Goal: Information Seeking & Learning: Learn about a topic

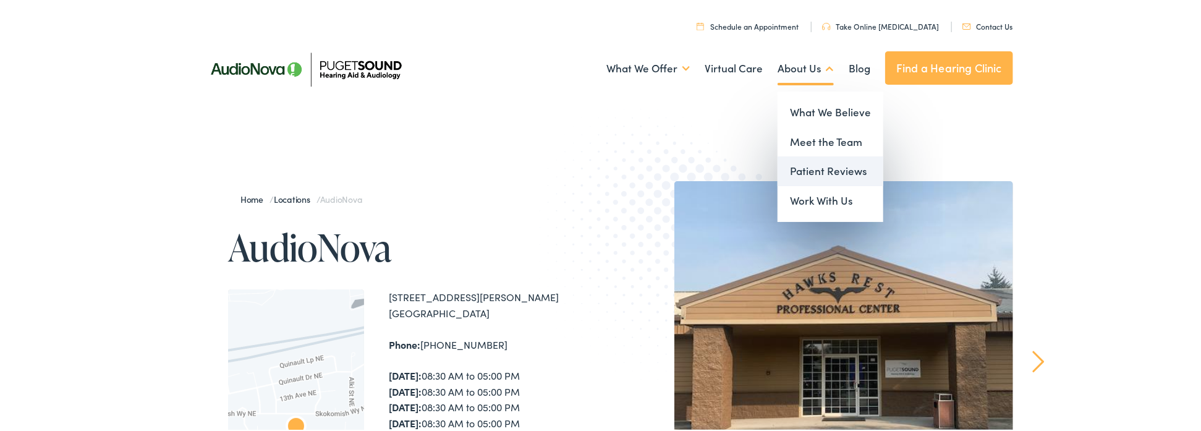
click at [818, 167] on link "Patient Reviews" at bounding box center [830, 169] width 106 height 30
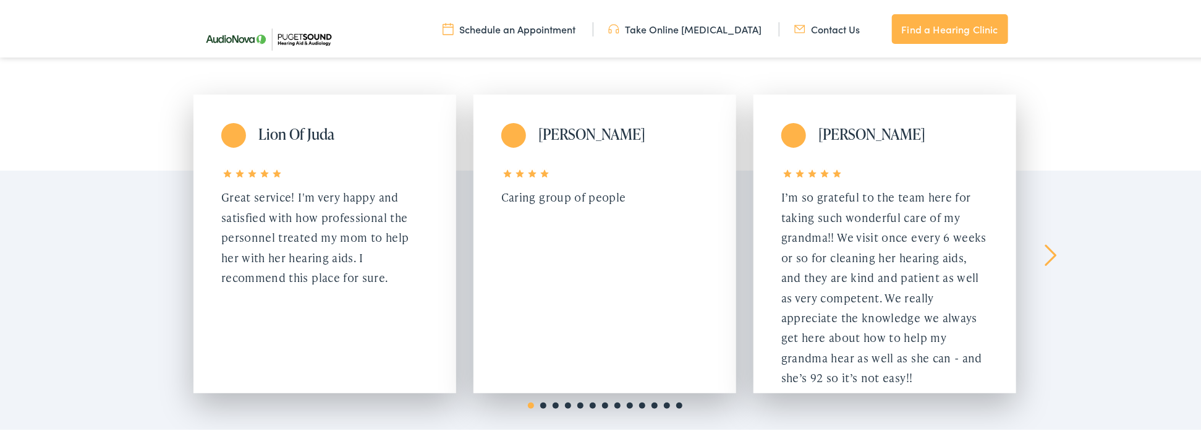
scroll to position [185, 0]
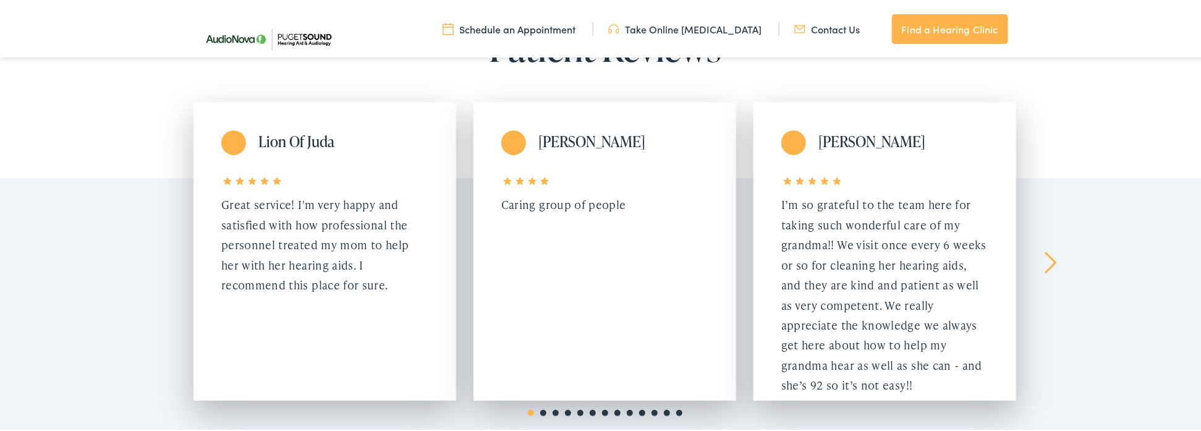
click at [1045, 265] on link "Next" at bounding box center [1051, 261] width 12 height 22
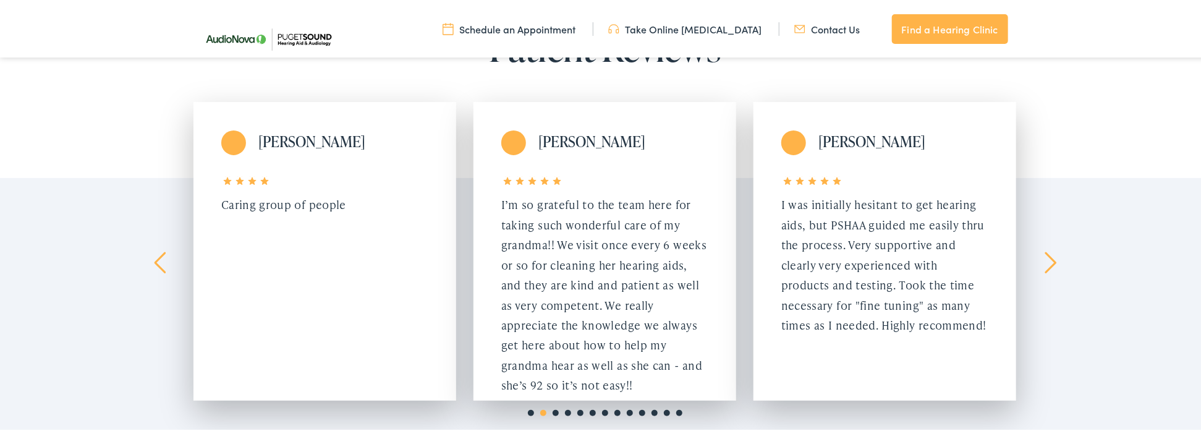
click at [1045, 265] on link "Next" at bounding box center [1051, 261] width 12 height 22
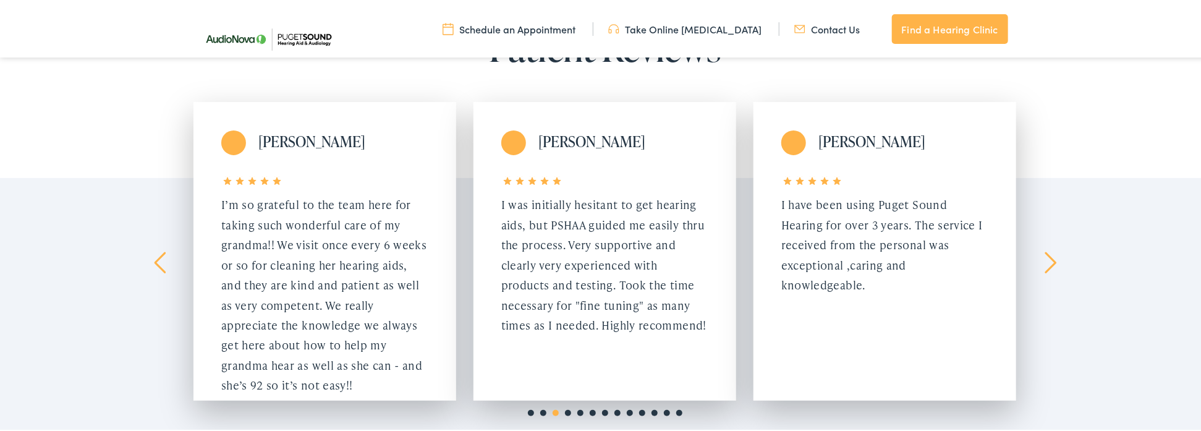
click at [1045, 265] on link "Next" at bounding box center [1051, 261] width 12 height 22
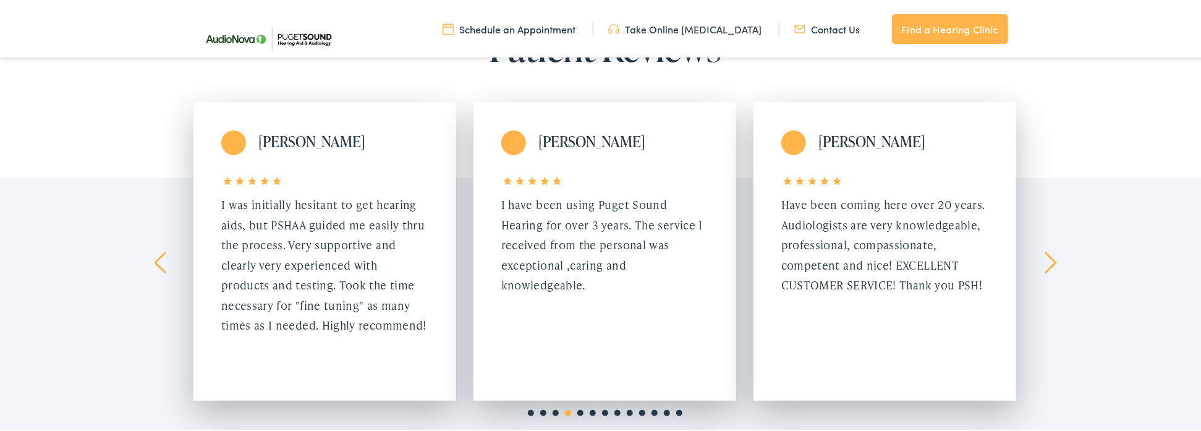
click at [1045, 265] on link "Next" at bounding box center [1051, 261] width 12 height 22
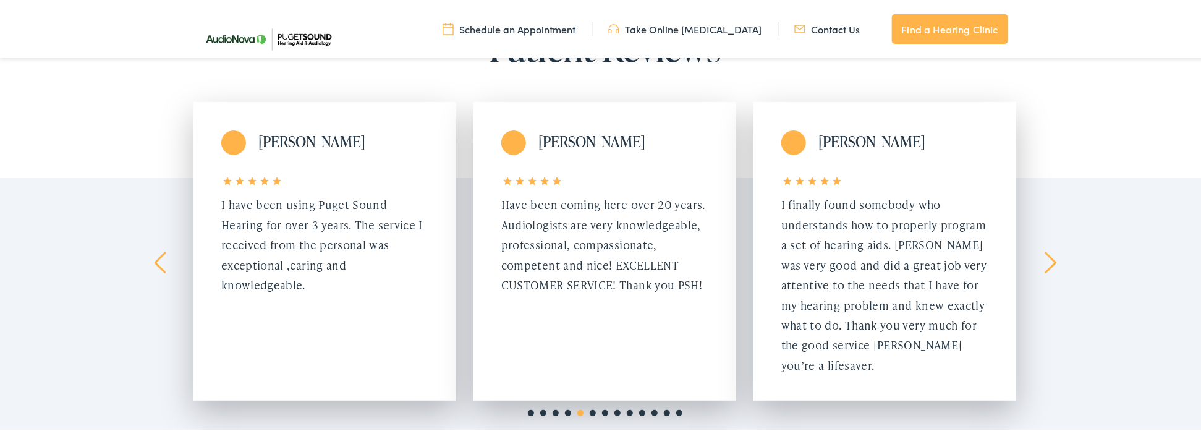
click at [1045, 265] on link "Next" at bounding box center [1051, 261] width 12 height 22
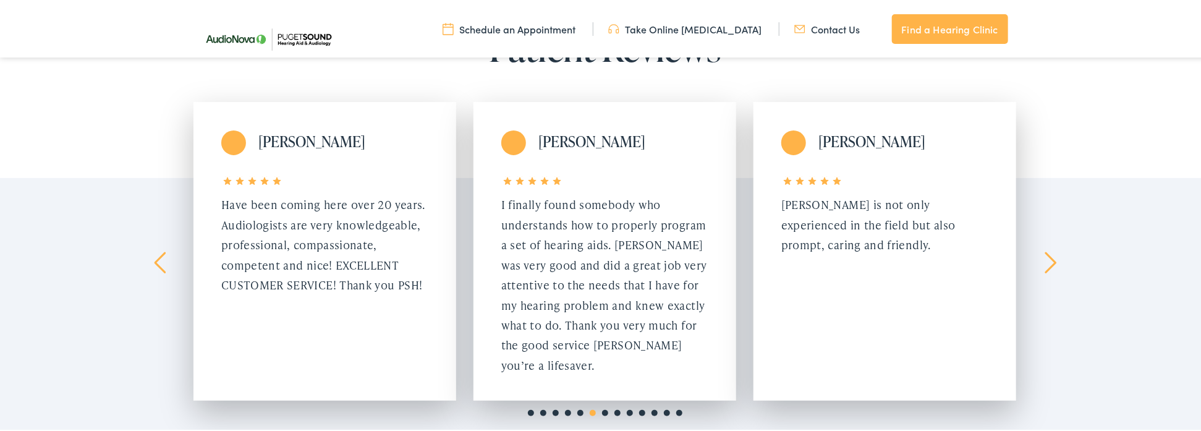
click at [1045, 265] on link "Next" at bounding box center [1051, 261] width 12 height 22
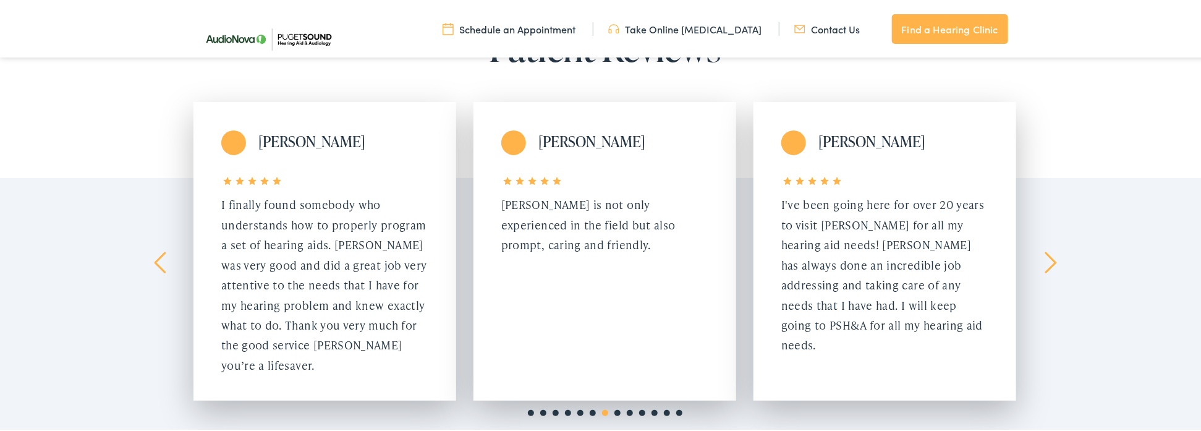
click at [1045, 265] on link "Next" at bounding box center [1051, 261] width 12 height 22
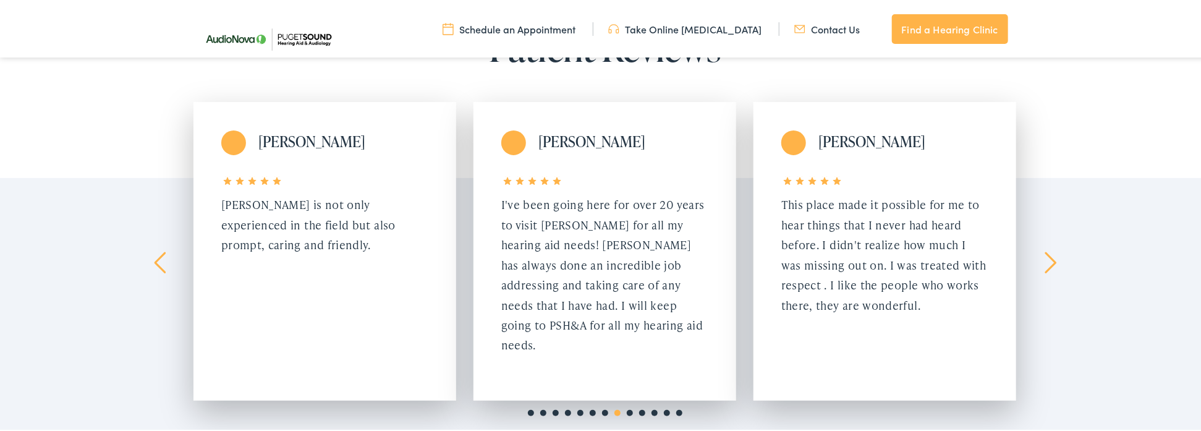
click at [1045, 265] on link "Next" at bounding box center [1051, 261] width 12 height 22
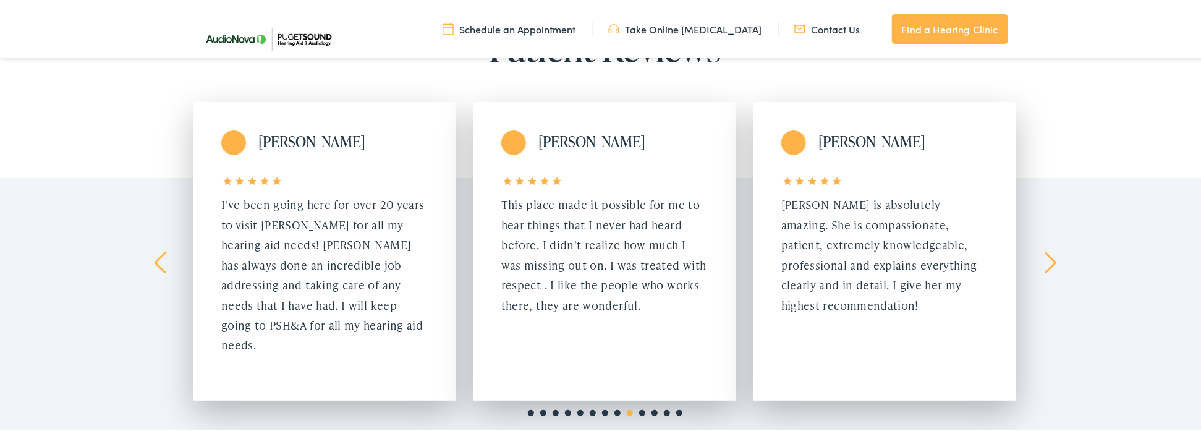
click at [1045, 265] on link "Next" at bounding box center [1051, 261] width 12 height 22
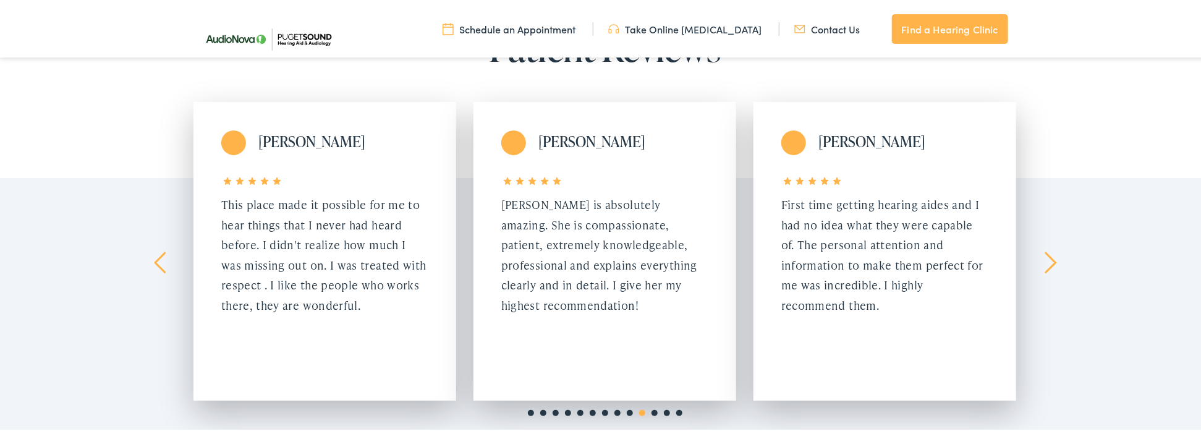
click at [1045, 265] on link "Next" at bounding box center [1051, 261] width 12 height 22
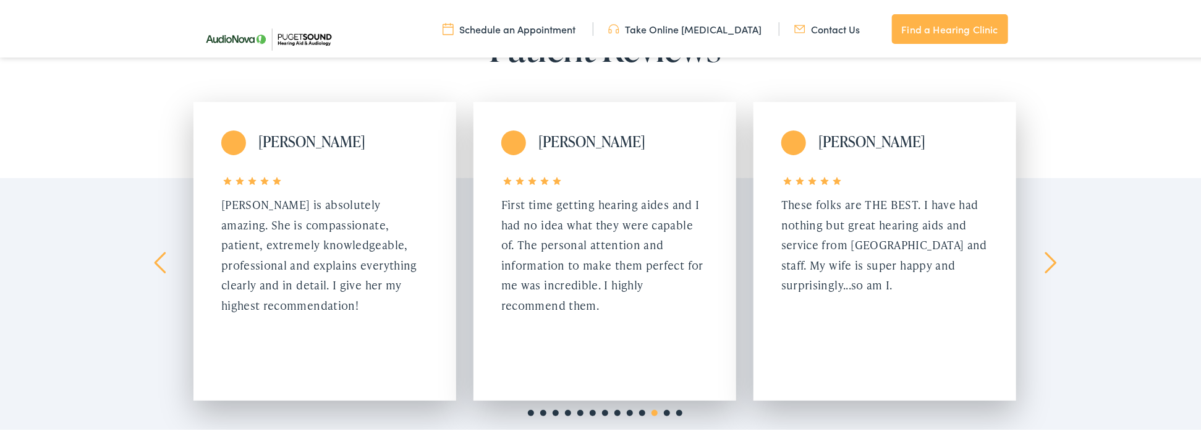
click at [1045, 265] on link "Next" at bounding box center [1051, 261] width 12 height 22
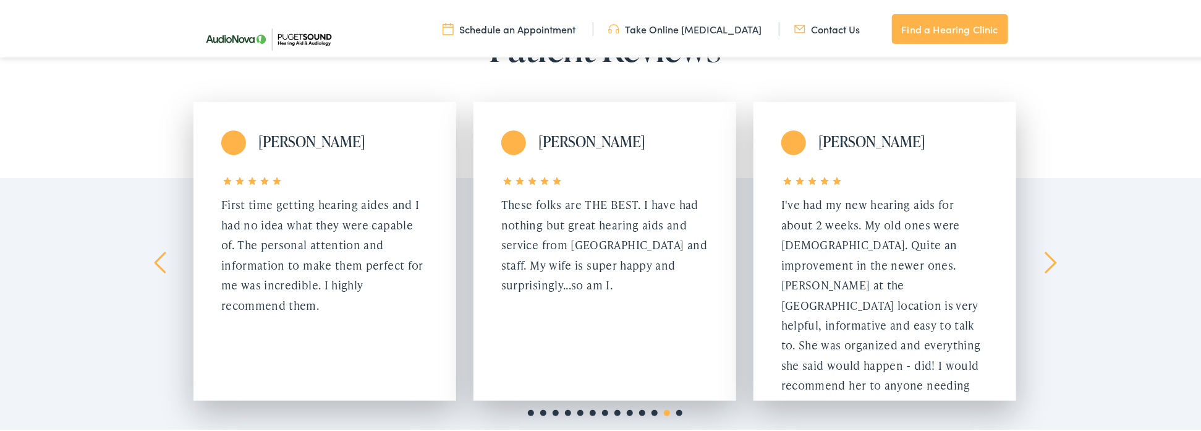
click at [1045, 265] on link "Next" at bounding box center [1051, 261] width 12 height 22
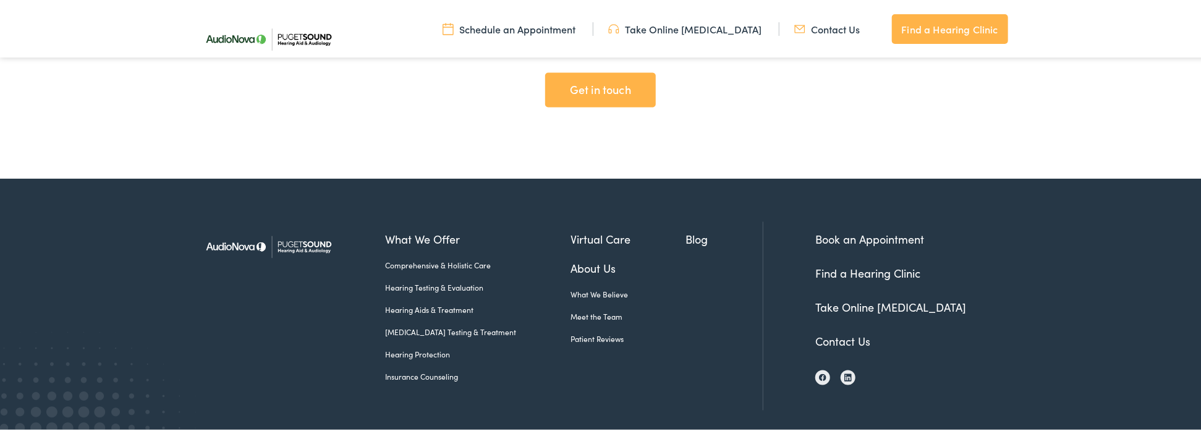
scroll to position [1210, 0]
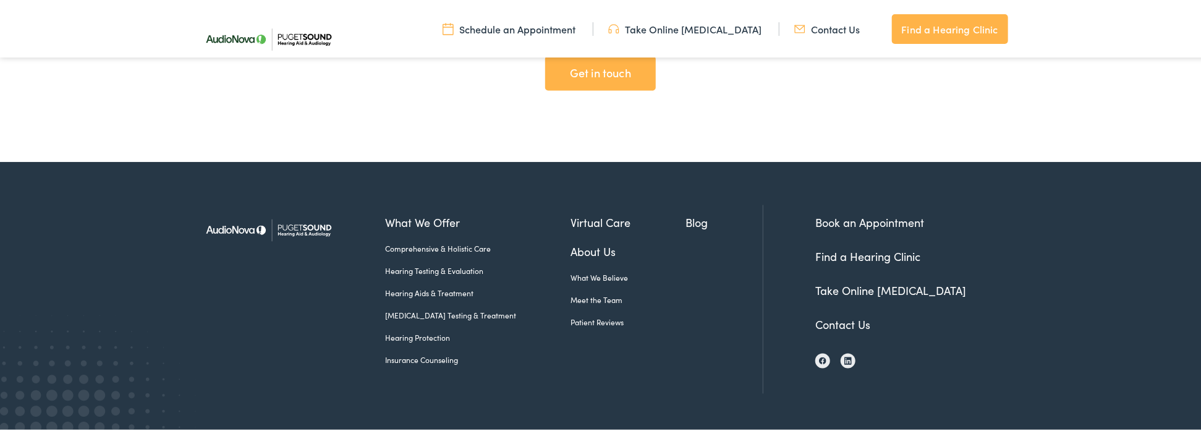
click at [423, 286] on link "Hearing Aids & Treatment" at bounding box center [478, 291] width 186 height 11
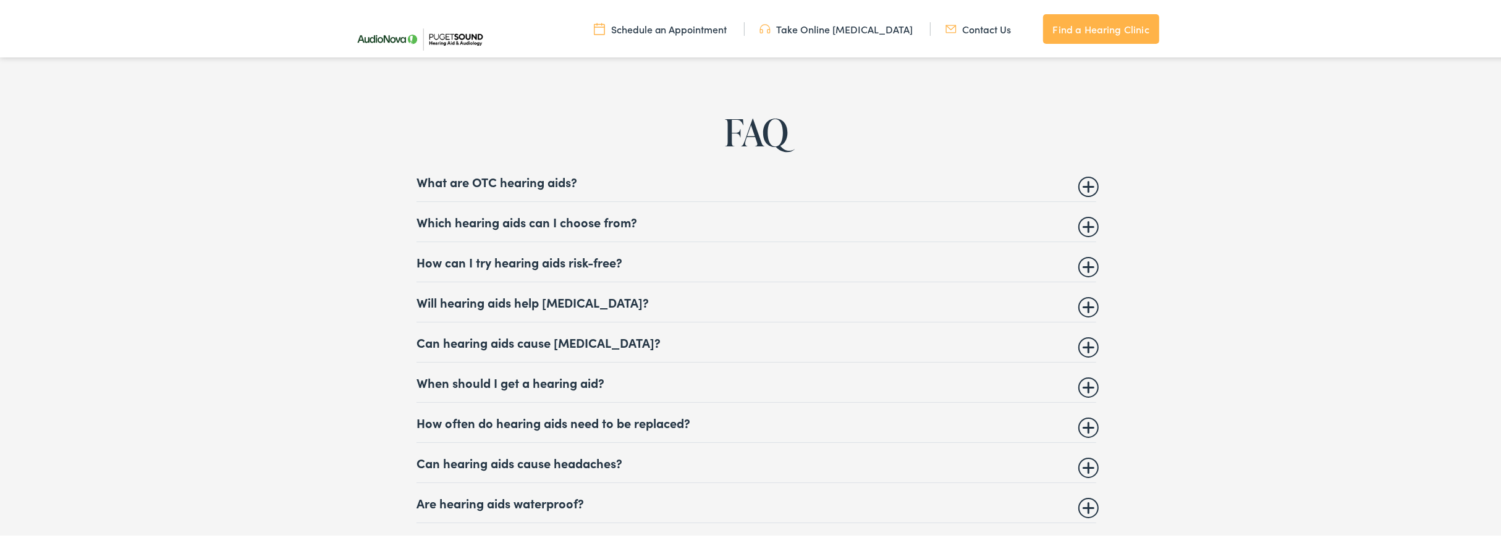
scroll to position [4990, 0]
click at [1089, 220] on summary "Which hearing aids can I choose from?" at bounding box center [757, 221] width 680 height 15
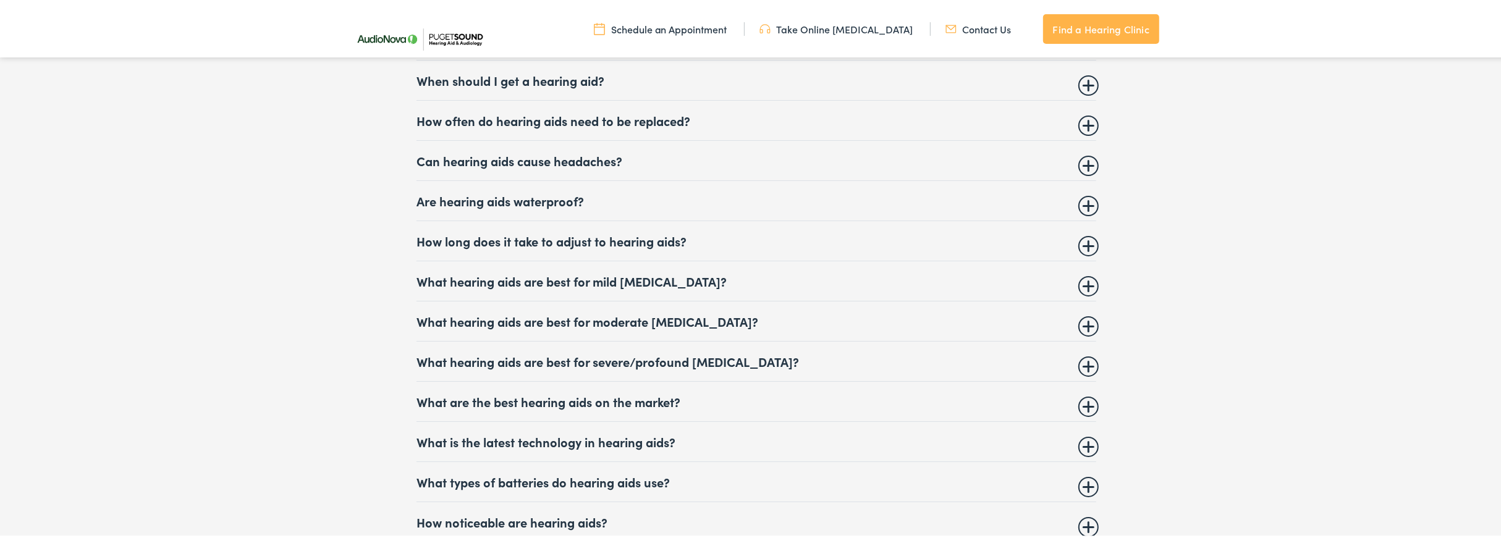
scroll to position [5376, 0]
click at [1089, 110] on summary "How often do hearing aids need to be replaced?" at bounding box center [757, 116] width 680 height 15
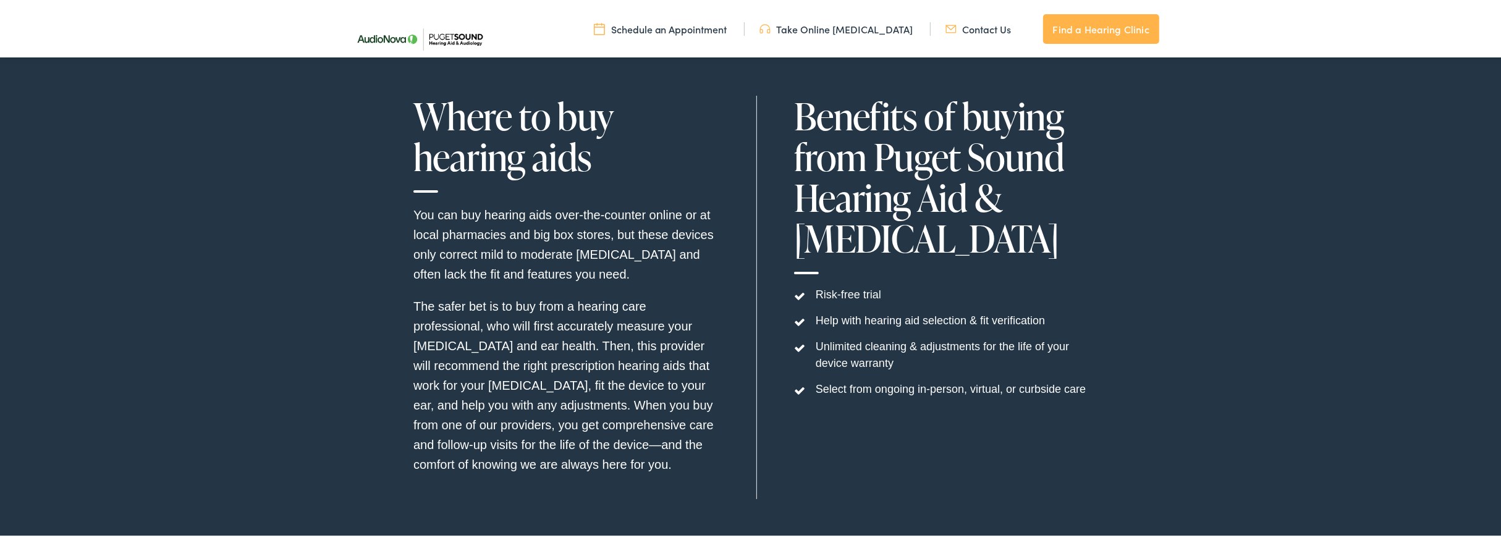
scroll to position [3965, 0]
